Goal: Information Seeking & Learning: Learn about a topic

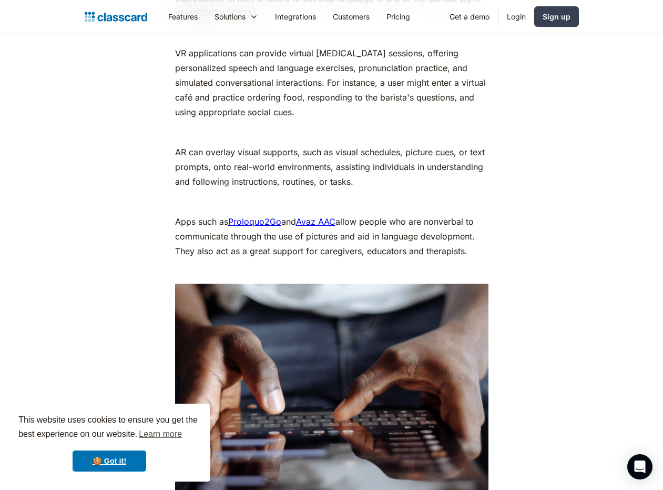
scroll to position [2876, 0]
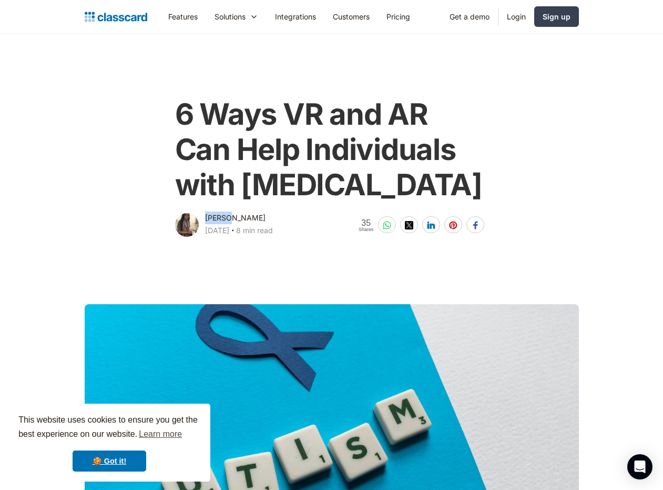
drag, startPoint x: 231, startPoint y: 219, endPoint x: 206, endPoint y: 219, distance: 24.7
click at [206, 219] on div "[PERSON_NAME]" at bounding box center [235, 217] width 60 height 13
copy div "[PERSON_NAME]"
drag, startPoint x: 249, startPoint y: 220, endPoint x: 234, endPoint y: 220, distance: 15.8
click at [234, 220] on div "[PERSON_NAME]" at bounding box center [235, 217] width 60 height 13
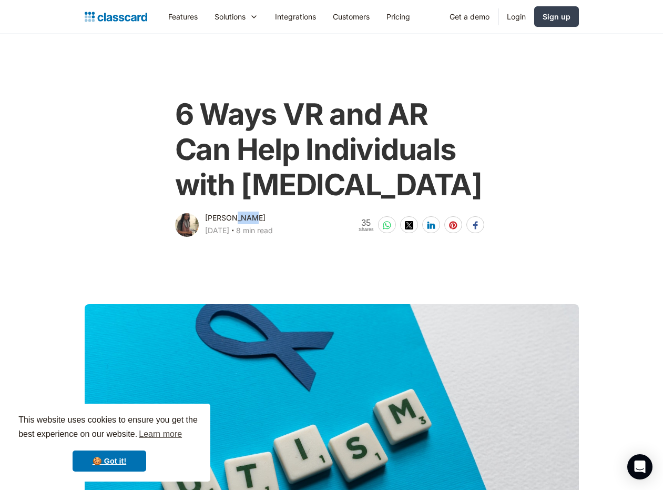
copy div "[PERSON_NAME]"
